Goal: Task Accomplishment & Management: Manage account settings

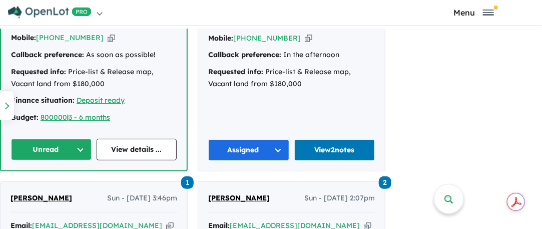
scroll to position [750, 0]
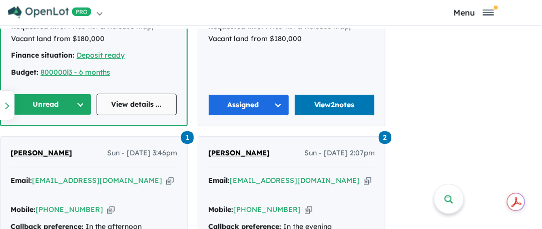
click at [115, 95] on link "View details ..." at bounding box center [137, 105] width 81 height 22
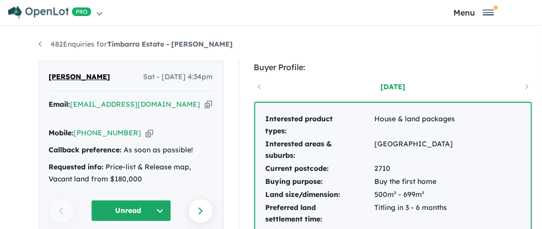
click at [134, 200] on button "Unread" at bounding box center [131, 211] width 80 height 22
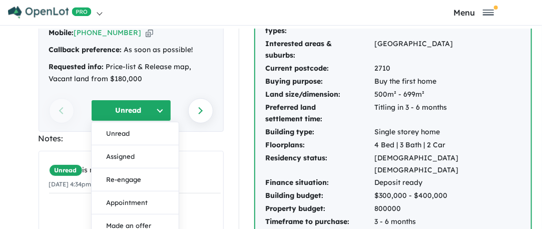
click at [129, 145] on button "Assigned" at bounding box center [135, 156] width 87 height 23
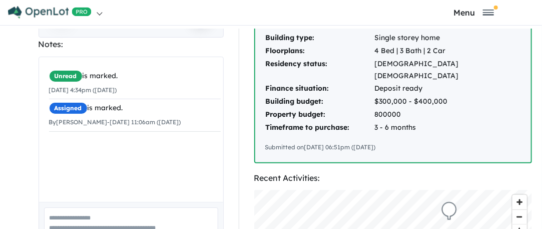
scroll to position [200, 0]
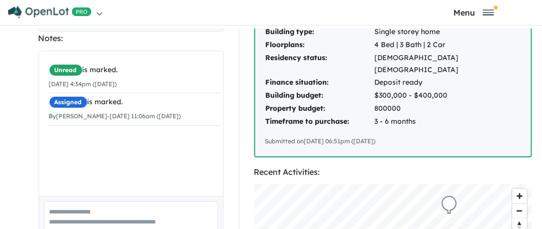
click at [72, 124] on div "Unread is marked. 23/08/2025 4:34pm (Saturday) Assigned is marked. By Nick Muni…" at bounding box center [135, 127] width 192 height 152
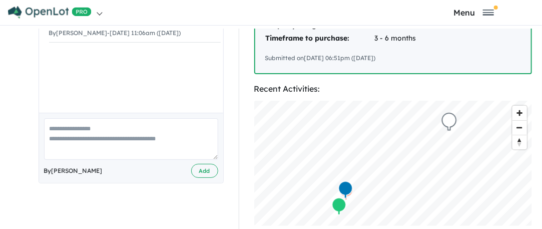
scroll to position [300, 0]
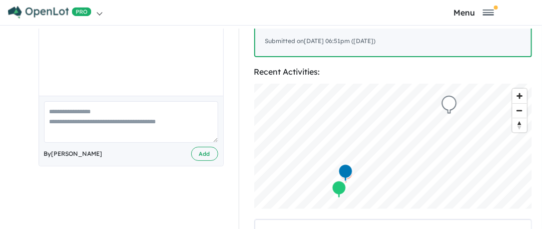
click at [64, 105] on textarea at bounding box center [131, 122] width 174 height 42
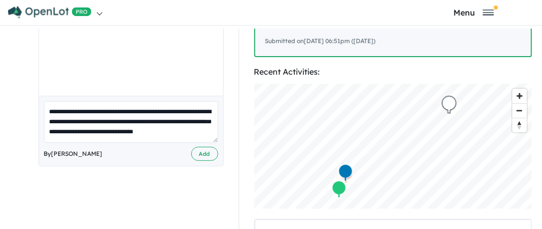
scroll to position [4, 0]
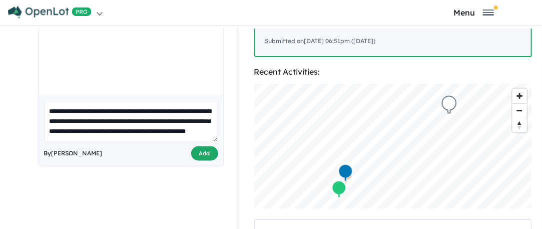
type textarea "**********"
click at [205, 146] on button "Add" at bounding box center [204, 153] width 27 height 15
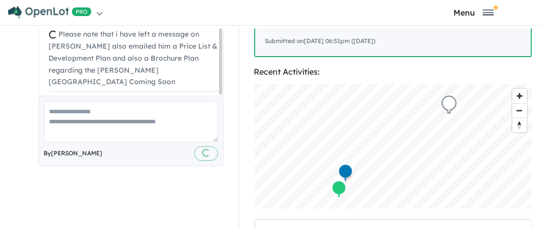
scroll to position [305, 0]
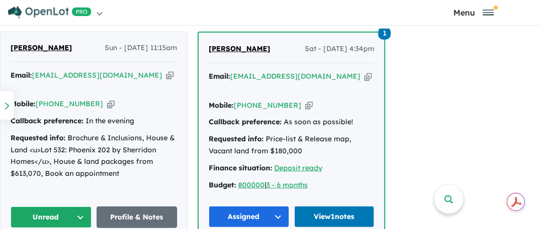
scroll to position [650, 0]
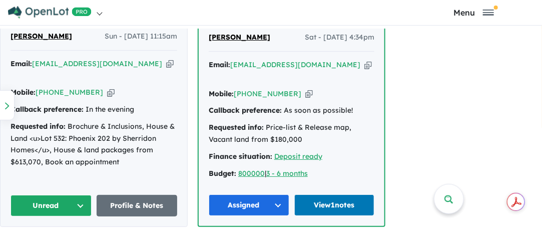
click at [82, 195] on button "Unread" at bounding box center [51, 206] width 81 height 22
click at [45, 217] on button "Unread" at bounding box center [54, 228] width 87 height 23
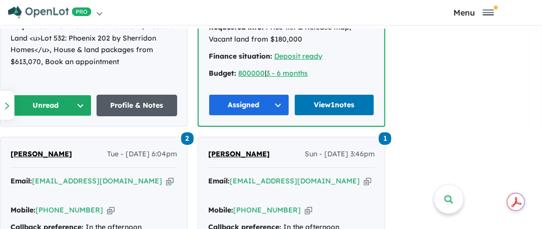
click at [129, 95] on link "Profile & Notes" at bounding box center [137, 106] width 81 height 22
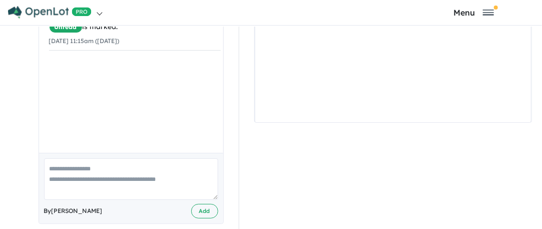
scroll to position [3, 0]
click at [69, 158] on textarea at bounding box center [131, 179] width 174 height 42
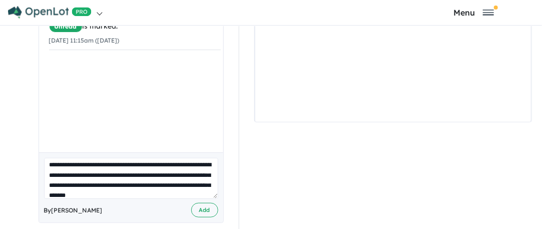
scroll to position [14, 0]
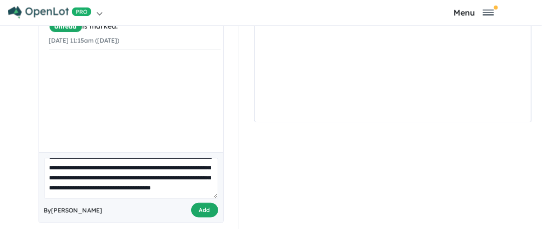
type textarea "**********"
click at [199, 203] on button "Add" at bounding box center [204, 210] width 27 height 15
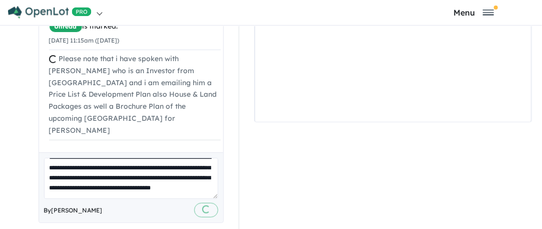
scroll to position [0, 0]
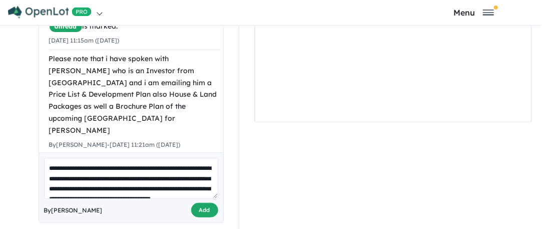
click at [209, 203] on button "Add" at bounding box center [204, 210] width 27 height 15
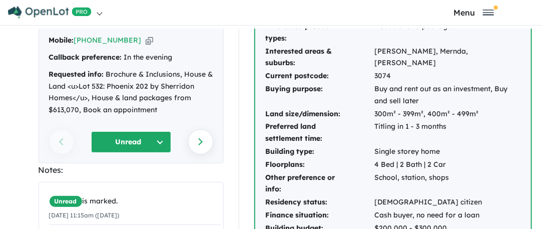
scroll to position [100, 0]
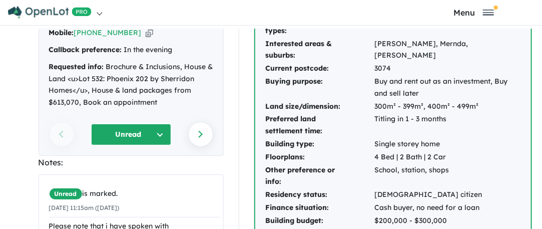
click at [132, 124] on button "Unread" at bounding box center [131, 135] width 80 height 22
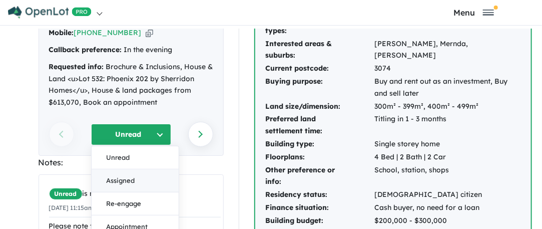
click at [129, 169] on button "Assigned" at bounding box center [135, 180] width 87 height 23
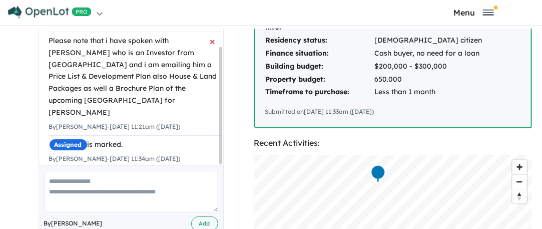
scroll to position [300, 0]
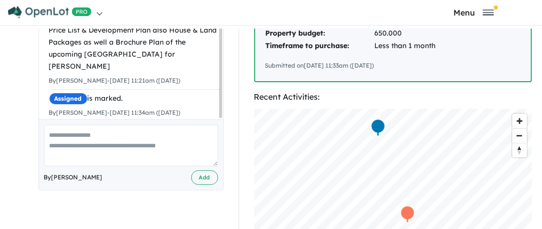
click at [62, 130] on textarea at bounding box center [131, 146] width 174 height 42
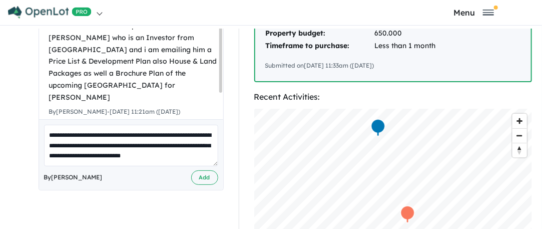
scroll to position [4, 0]
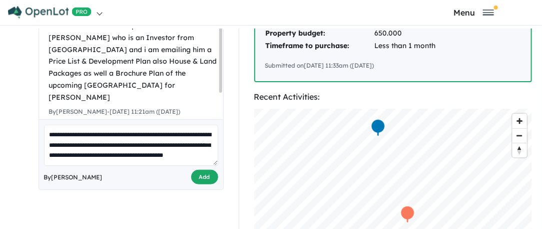
type textarea "**********"
click at [198, 170] on button "Add" at bounding box center [204, 177] width 27 height 15
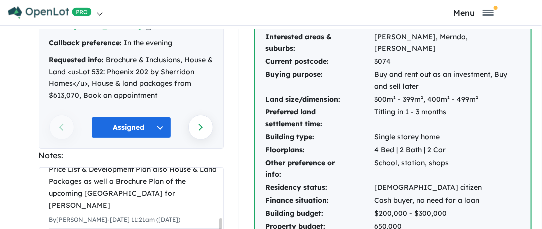
scroll to position [0, 0]
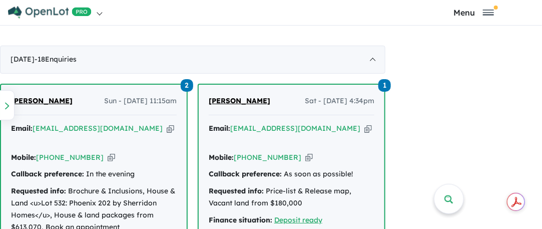
scroll to position [600, 0]
